Goal: Use online tool/utility: Utilize a website feature to perform a specific function

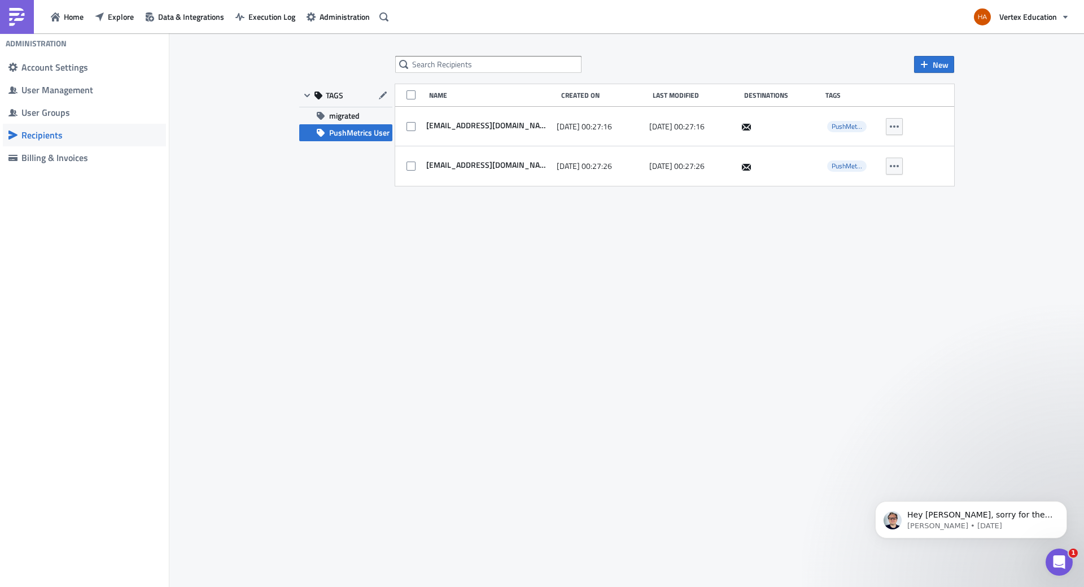
click at [111, 12] on span "Explore" at bounding box center [121, 17] width 26 height 12
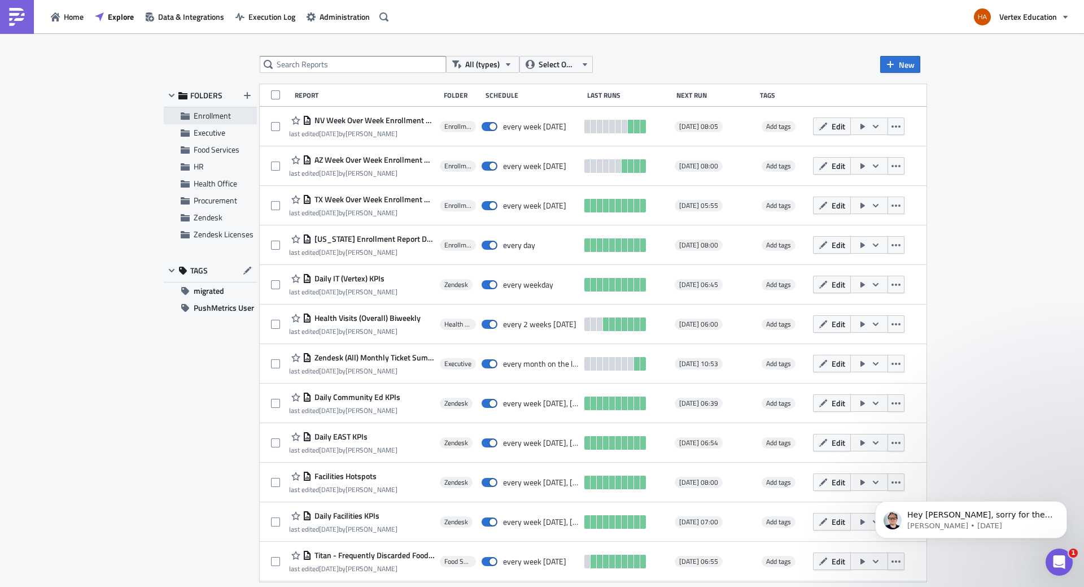
click at [209, 117] on span "Enrollment" at bounding box center [212, 116] width 37 height 12
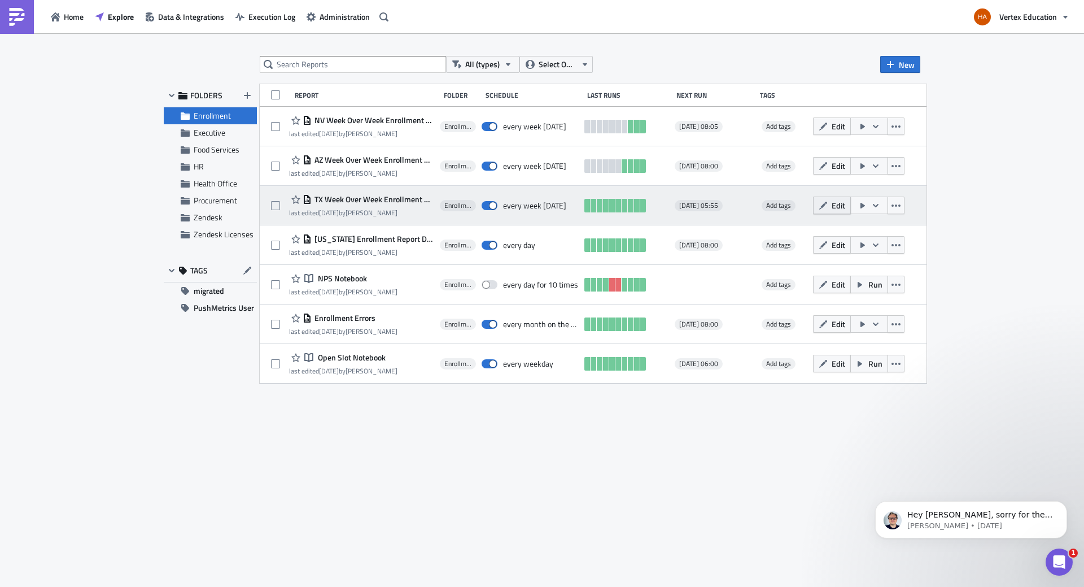
click at [851, 212] on button "Edit" at bounding box center [832, 204] width 38 height 17
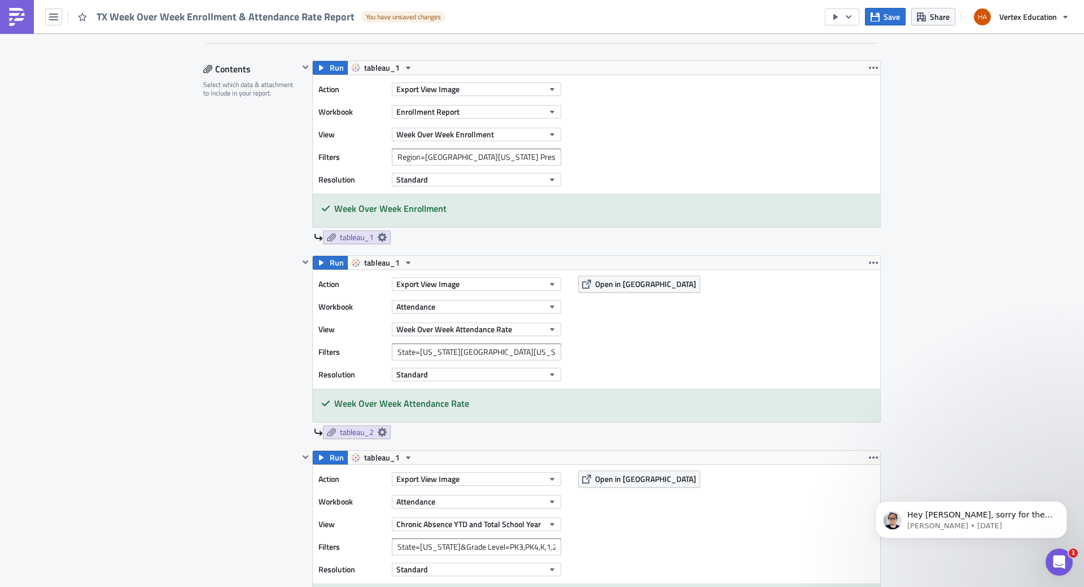
scroll to position [226, 0]
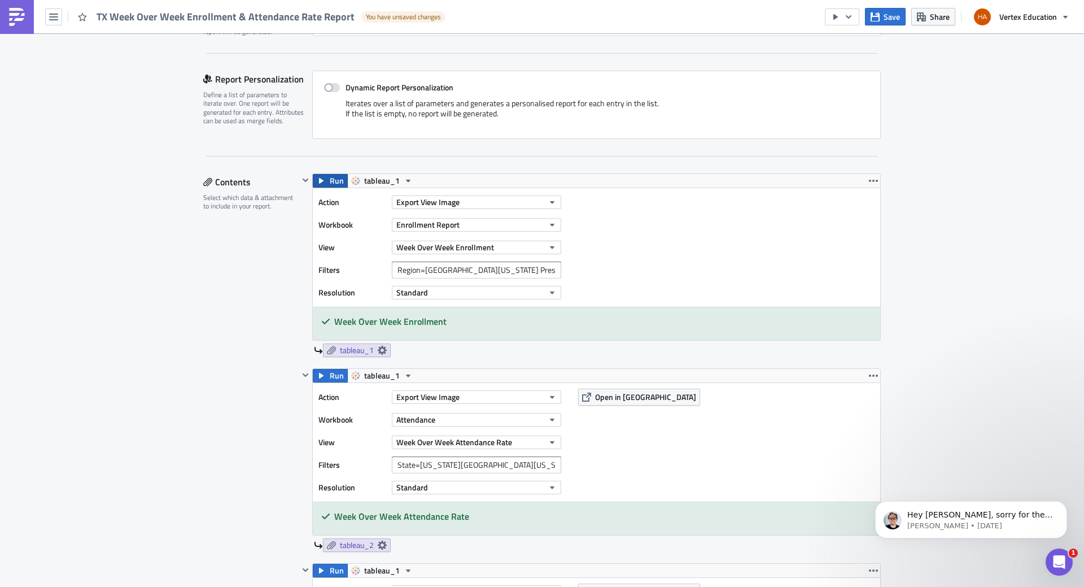
click at [330, 178] on span "Run" at bounding box center [337, 181] width 14 height 14
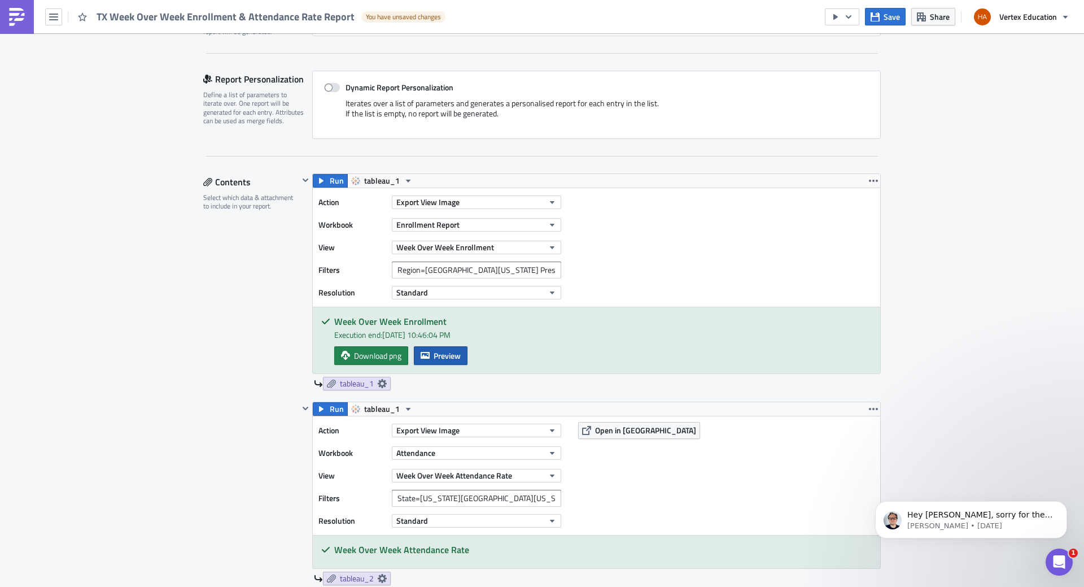
click at [439, 359] on span "Preview" at bounding box center [447, 355] width 27 height 12
click at [129, 279] on body "TX Week Over Week Enrollment & Attendance Rate Report You have unsaved changes …" at bounding box center [542, 294] width 1084 height 588
click at [438, 355] on span "Preview" at bounding box center [447, 355] width 27 height 12
